Goal: Task Accomplishment & Management: Manage account settings

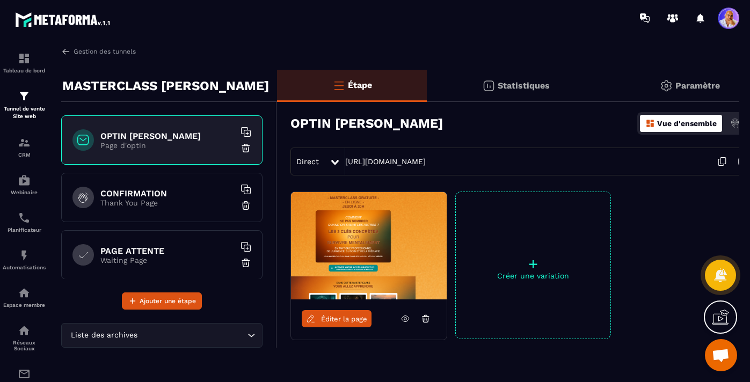
scroll to position [10918, 0]
click at [723, 355] on span "Ouvrir le chat" at bounding box center [721, 356] width 18 height 15
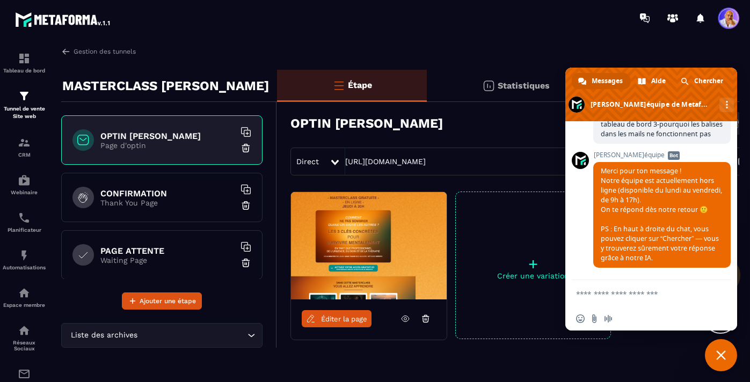
click at [617, 294] on textarea "Entrez votre message..." at bounding box center [639, 294] width 127 height 10
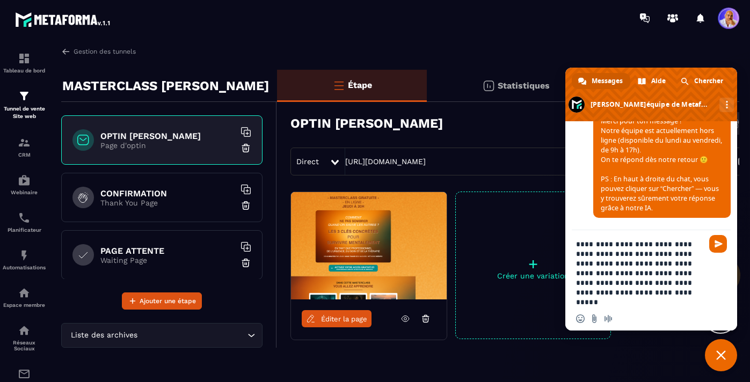
click at [635, 294] on textarea "**********" at bounding box center [639, 273] width 127 height 68
type textarea "**********"
click at [717, 239] on span "Envoyer" at bounding box center [718, 244] width 18 height 18
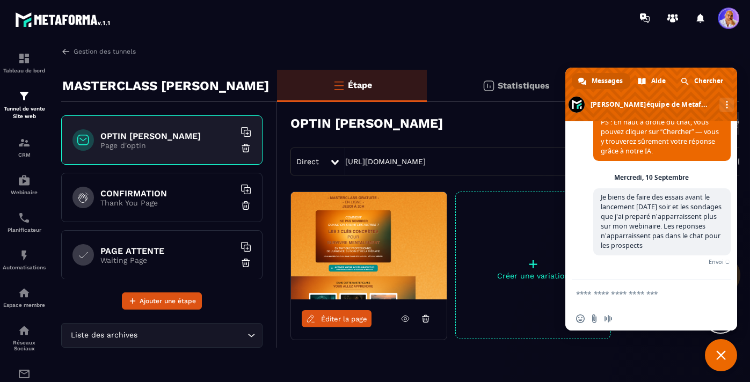
scroll to position [11014, 0]
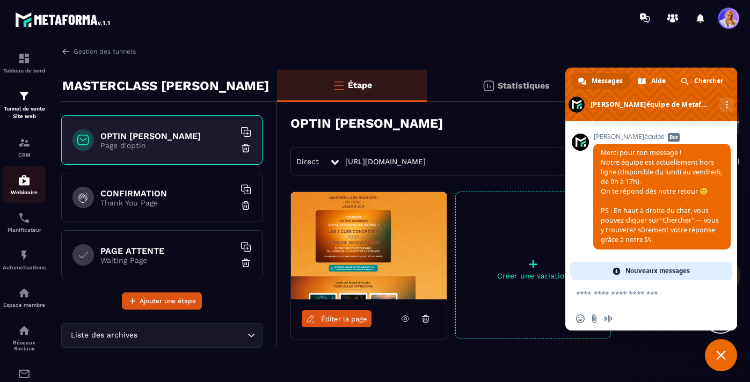
click at [24, 186] on img at bounding box center [24, 180] width 13 height 13
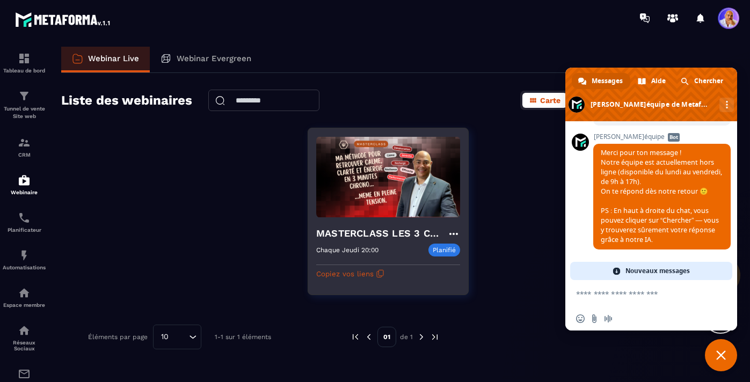
click at [358, 231] on h4 "MASTERCLASS LES 3 CLES CONCRÊTES POUR SURVIVRE MENTALEMENT" at bounding box center [381, 233] width 131 height 15
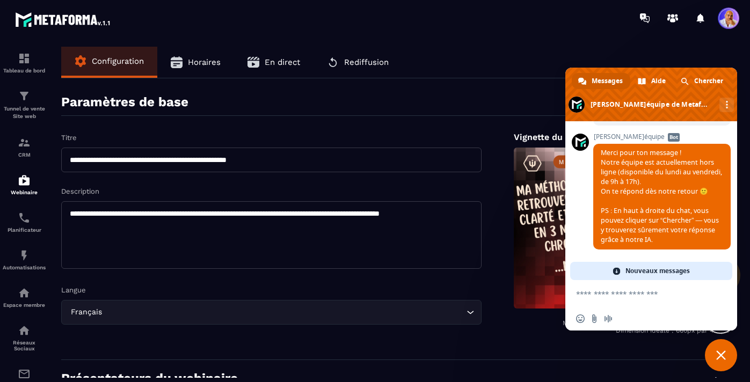
click at [286, 61] on span "En direct" at bounding box center [282, 62] width 35 height 10
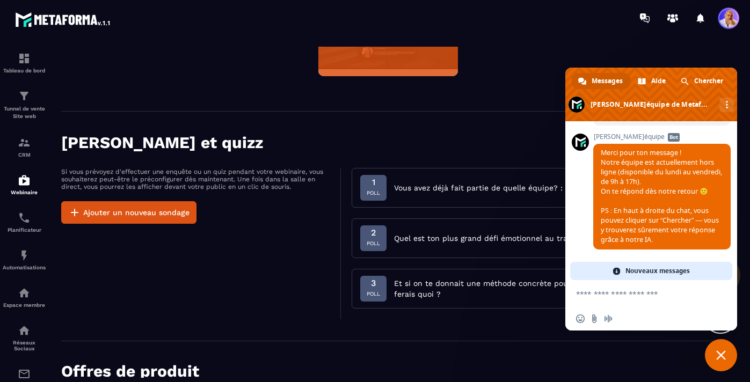
scroll to position [179, 0]
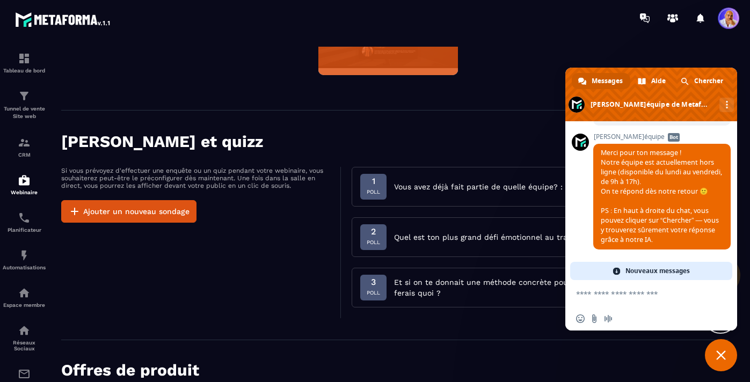
click at [324, 273] on div "Si vous prévoyez d'effectuer une enquête ou un quiz pendant votre webinaire, vo…" at bounding box center [201, 242] width 280 height 151
click at [723, 357] on span "Fermer le chat" at bounding box center [721, 356] width 10 height 10
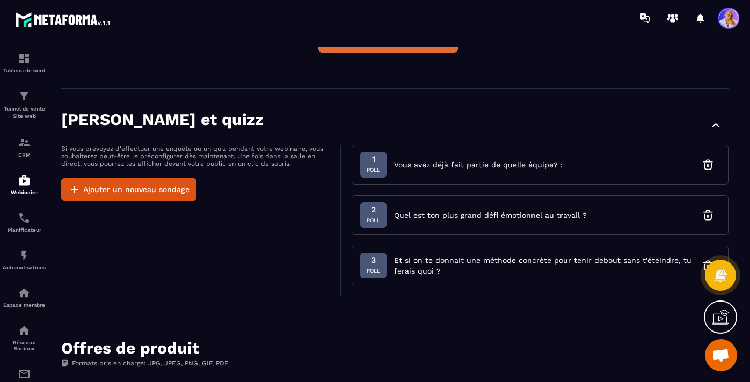
scroll to position [219, 0]
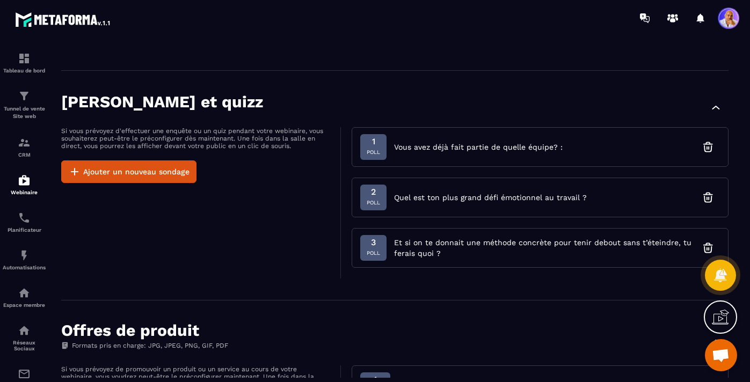
click at [508, 149] on span "Vous avez déjà fait partie de quelle équipe? :" at bounding box center [478, 147] width 169 height 11
click at [374, 152] on span "Poll" at bounding box center [373, 152] width 13 height 11
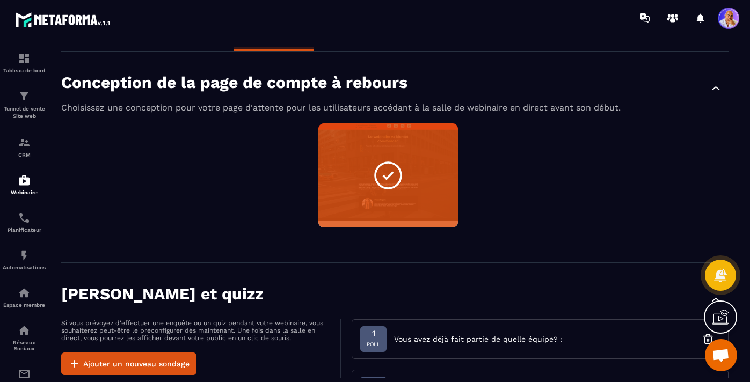
scroll to position [0, 0]
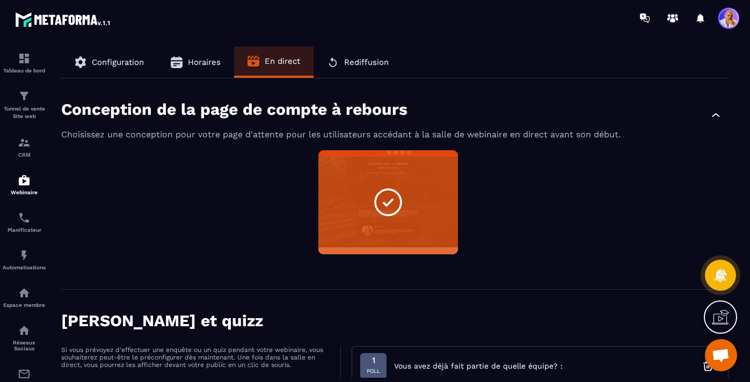
click at [727, 22] on span at bounding box center [728, 18] width 21 height 21
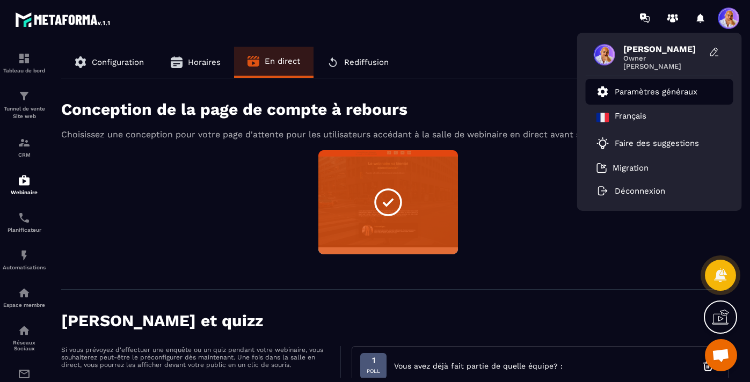
click at [623, 96] on p "Paramètres généraux" at bounding box center [656, 92] width 83 height 10
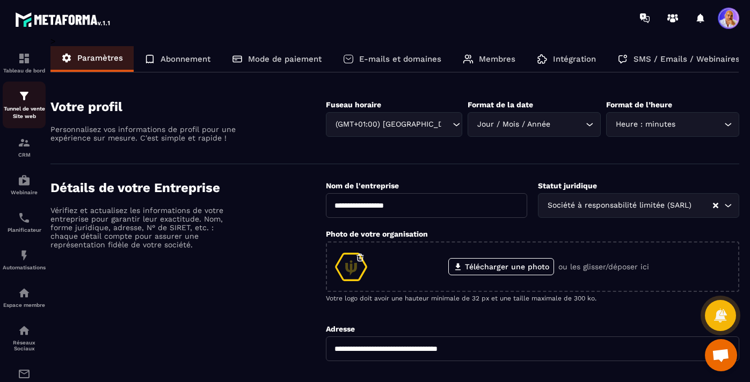
click at [23, 103] on div "Tunnel de vente Site web" at bounding box center [24, 105] width 43 height 31
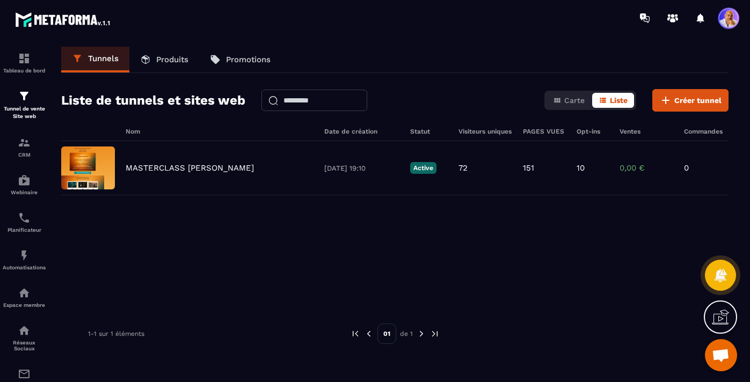
click at [172, 62] on p "Produits" at bounding box center [172, 60] width 32 height 10
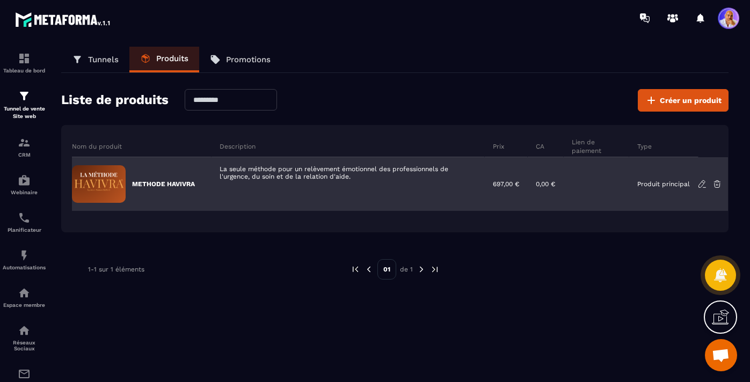
click at [178, 182] on p "METHODE HAVIVRA" at bounding box center [163, 184] width 63 height 9
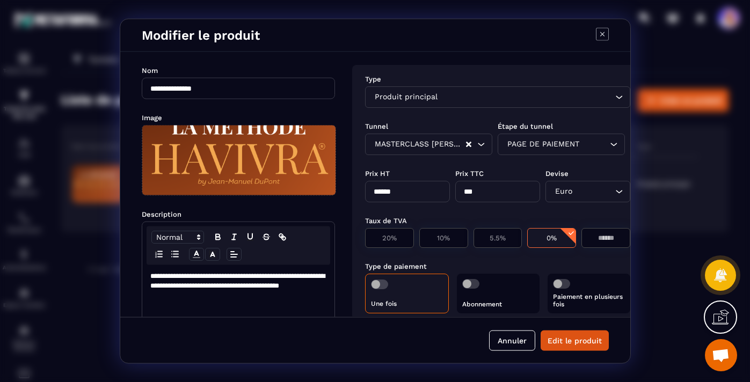
click at [601, 36] on icon "Modal window" at bounding box center [602, 34] width 13 height 13
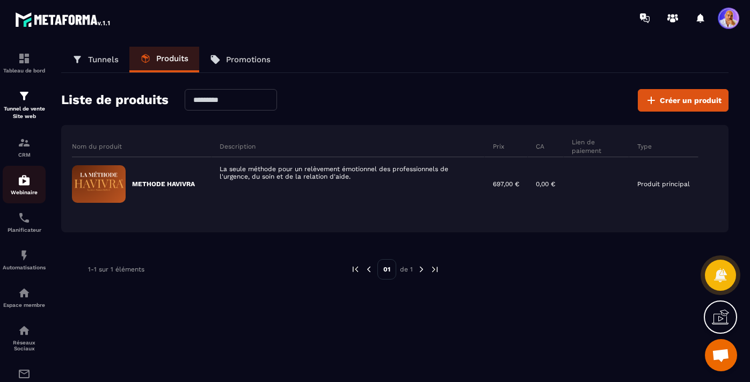
click at [29, 183] on img at bounding box center [24, 180] width 13 height 13
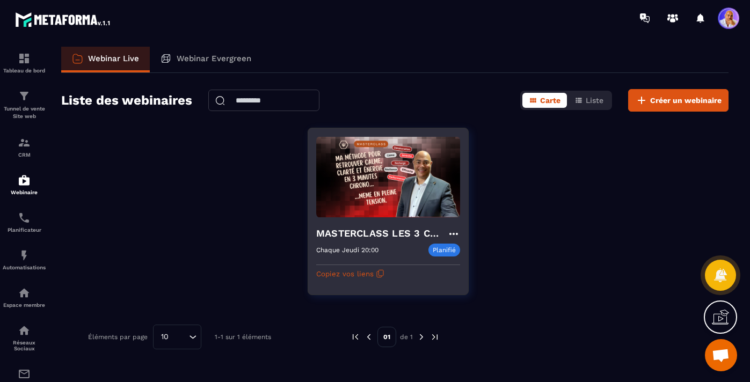
click at [358, 235] on h4 "MASTERCLASS LES 3 CLES CONCRÊTES POUR SURVIVRE MENTALEMENT" at bounding box center [381, 233] width 131 height 15
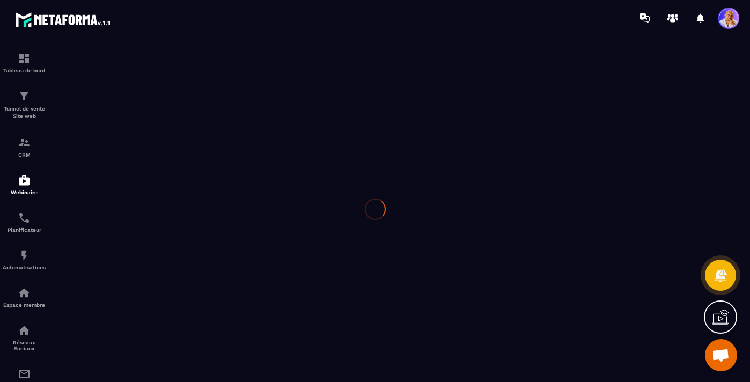
type input "**********"
type textarea "**********"
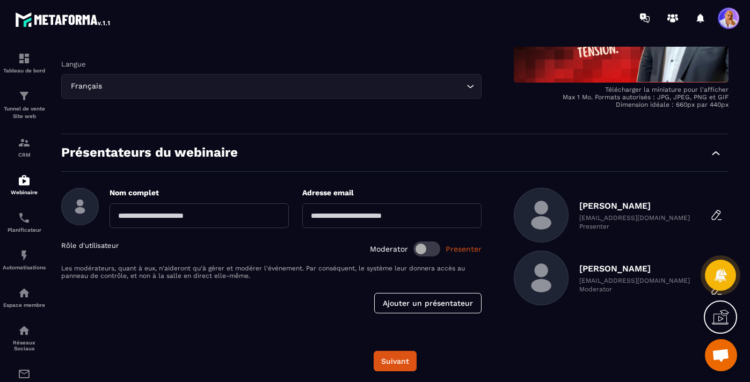
scroll to position [230, 0]
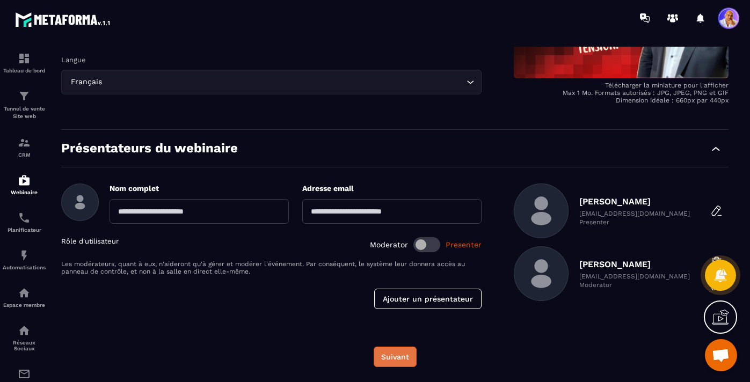
click at [388, 355] on button "Suivant" at bounding box center [395, 357] width 43 height 20
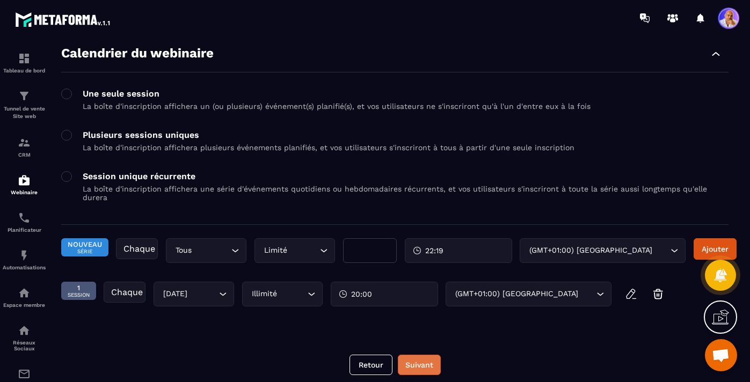
click at [416, 359] on button "Suivant" at bounding box center [419, 365] width 43 height 20
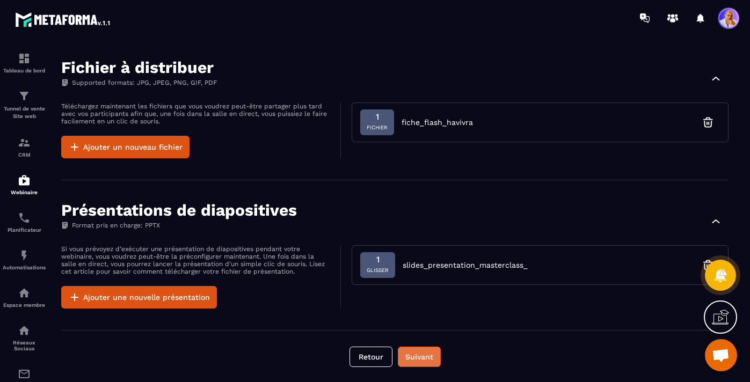
click at [422, 355] on button "Suivant" at bounding box center [419, 357] width 43 height 20
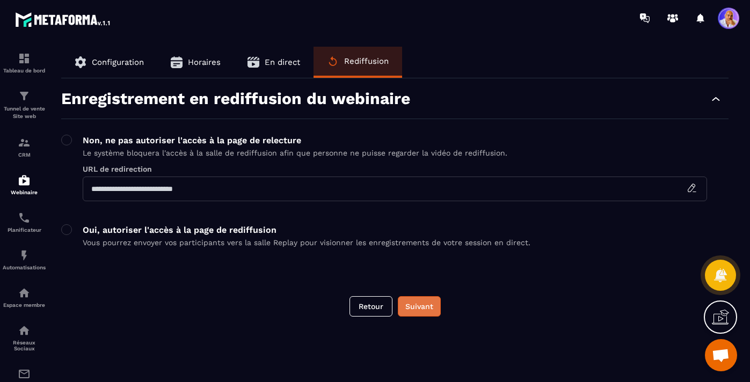
scroll to position [0, 0]
click at [27, 59] on img at bounding box center [24, 58] width 13 height 13
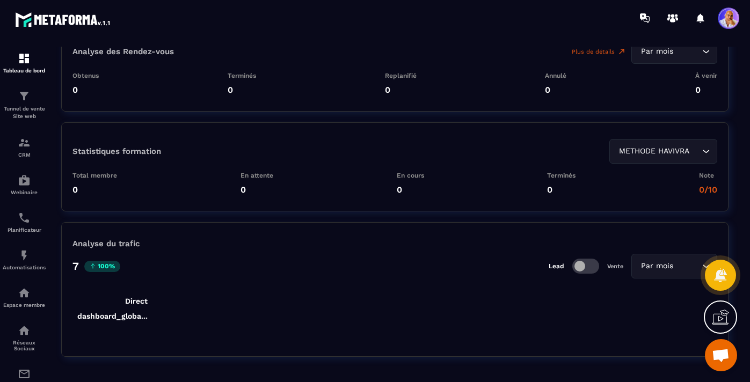
scroll to position [2473, 0]
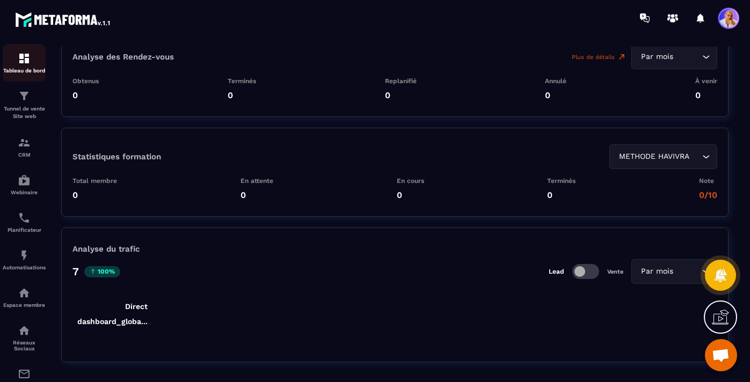
click at [25, 61] on img at bounding box center [24, 58] width 13 height 13
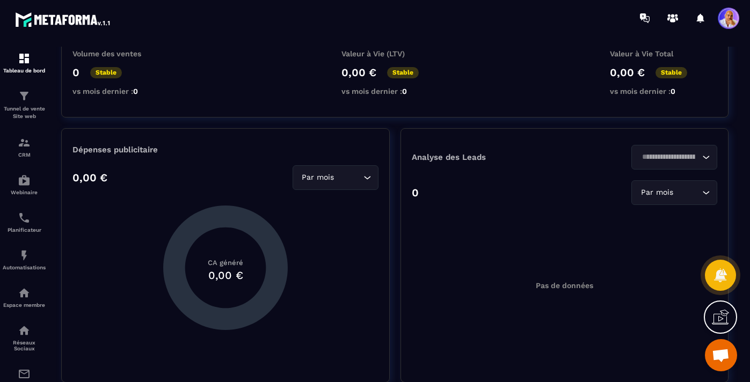
scroll to position [0, 0]
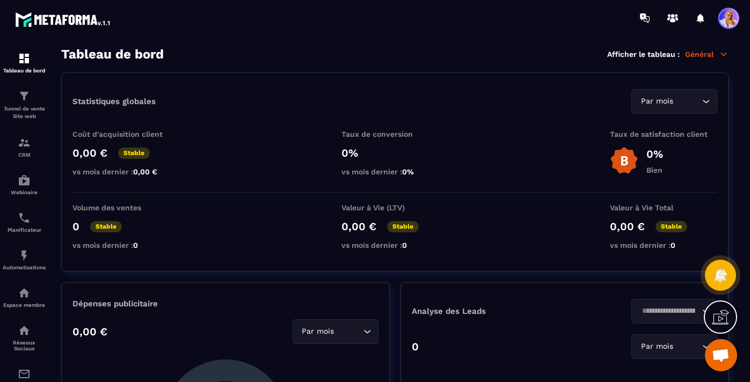
click at [703, 54] on p "Général" at bounding box center [706, 54] width 43 height 10
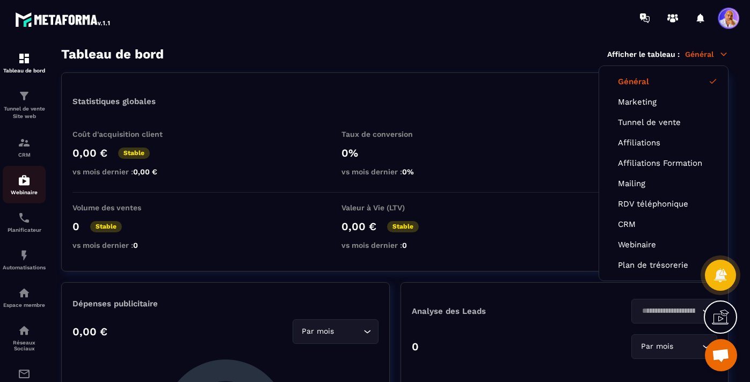
click at [28, 179] on img at bounding box center [24, 180] width 13 height 13
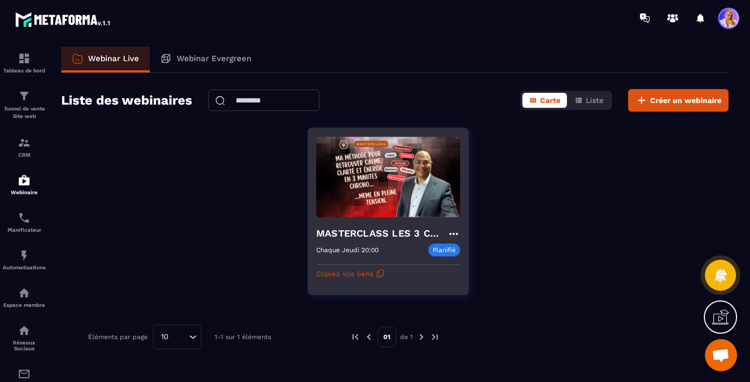
click at [337, 233] on h4 "MASTERCLASS LES 3 CLES CONCRÊTES POUR SURVIVRE MENTALEMENT" at bounding box center [381, 233] width 131 height 15
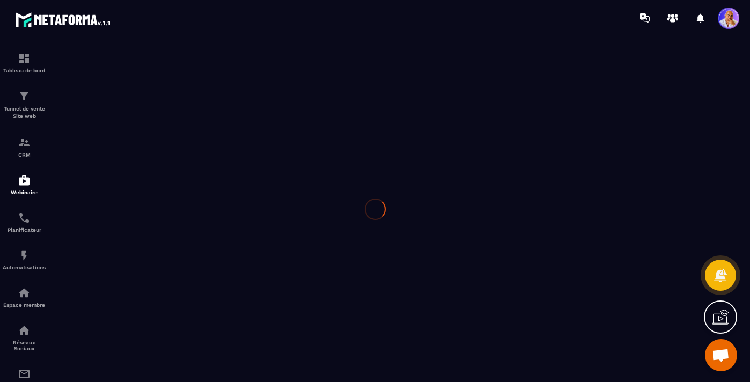
type input "**********"
type textarea "**********"
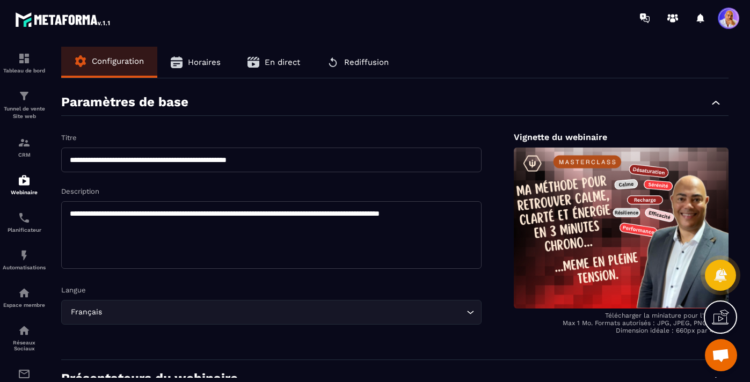
click at [196, 61] on span "Horaires" at bounding box center [204, 62] width 33 height 10
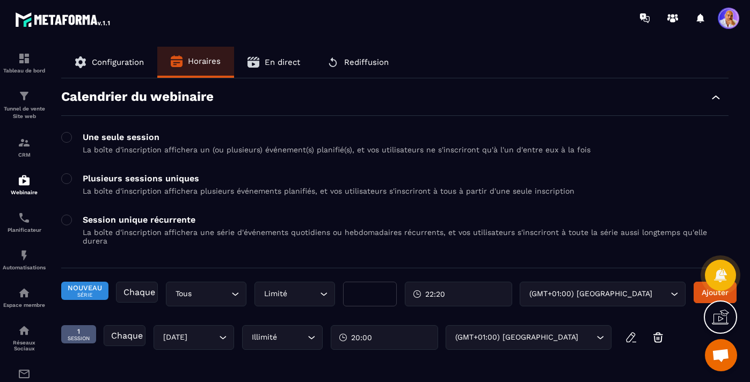
click at [278, 60] on span "En direct" at bounding box center [282, 62] width 35 height 10
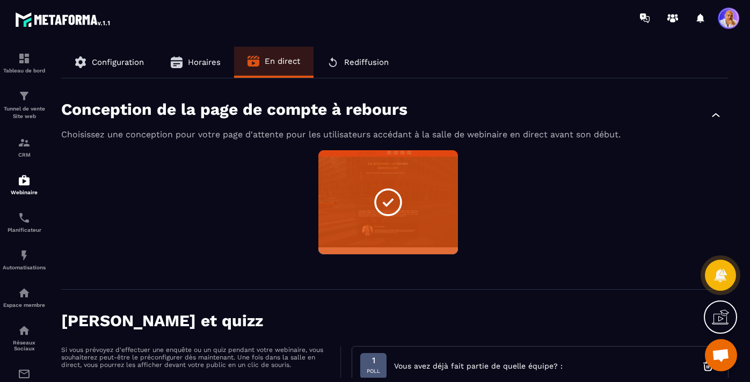
click at [346, 64] on span "Rediffusion" at bounding box center [366, 62] width 45 height 10
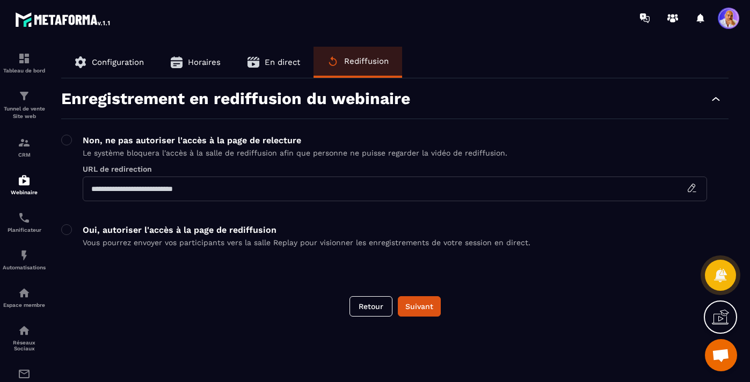
click at [129, 60] on span "Configuration" at bounding box center [118, 62] width 52 height 10
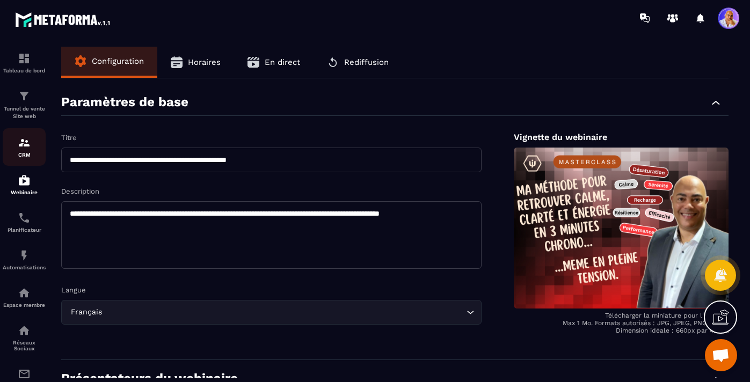
click at [23, 143] on img at bounding box center [24, 142] width 13 height 13
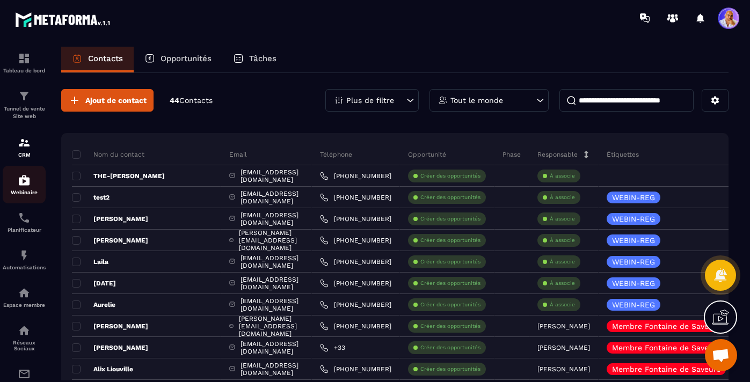
click at [24, 185] on img at bounding box center [24, 180] width 13 height 13
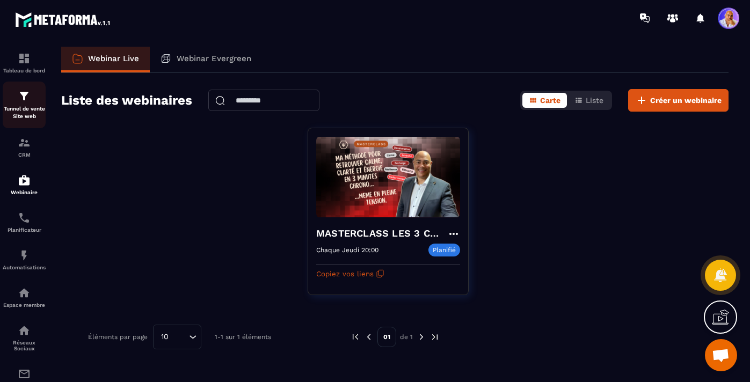
click at [29, 103] on img at bounding box center [24, 96] width 13 height 13
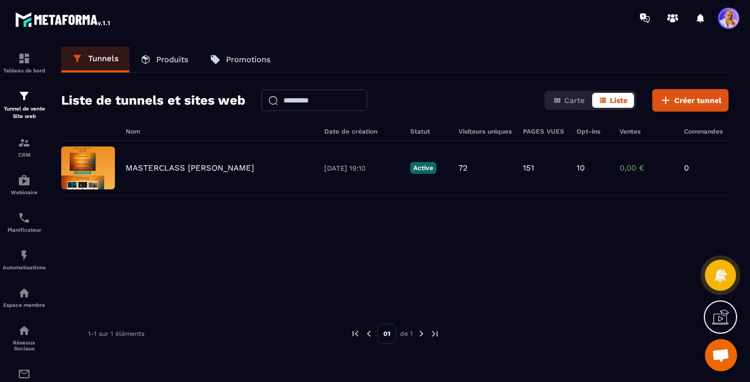
click at [168, 61] on p "Produits" at bounding box center [172, 60] width 32 height 10
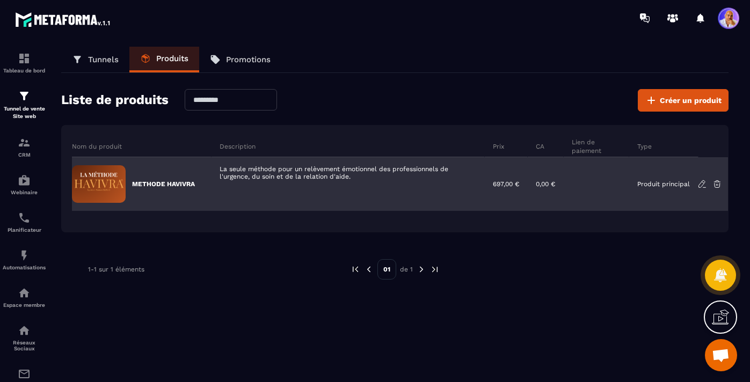
click at [701, 183] on icon at bounding box center [703, 184] width 10 height 10
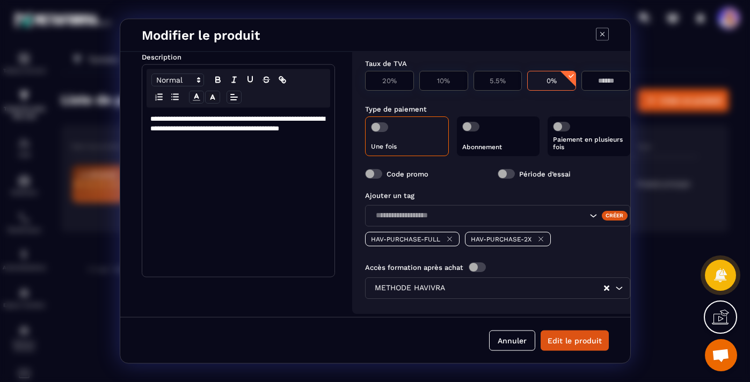
scroll to position [176, 0]
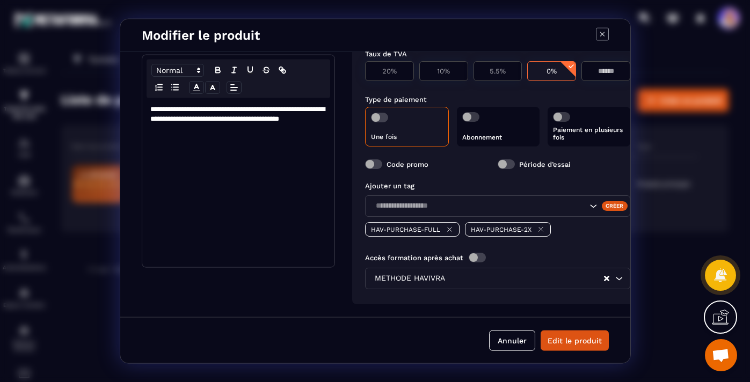
click at [600, 34] on icon "Modal window" at bounding box center [602, 34] width 13 height 13
